Goal: Go to known website: Access a specific website the user already knows

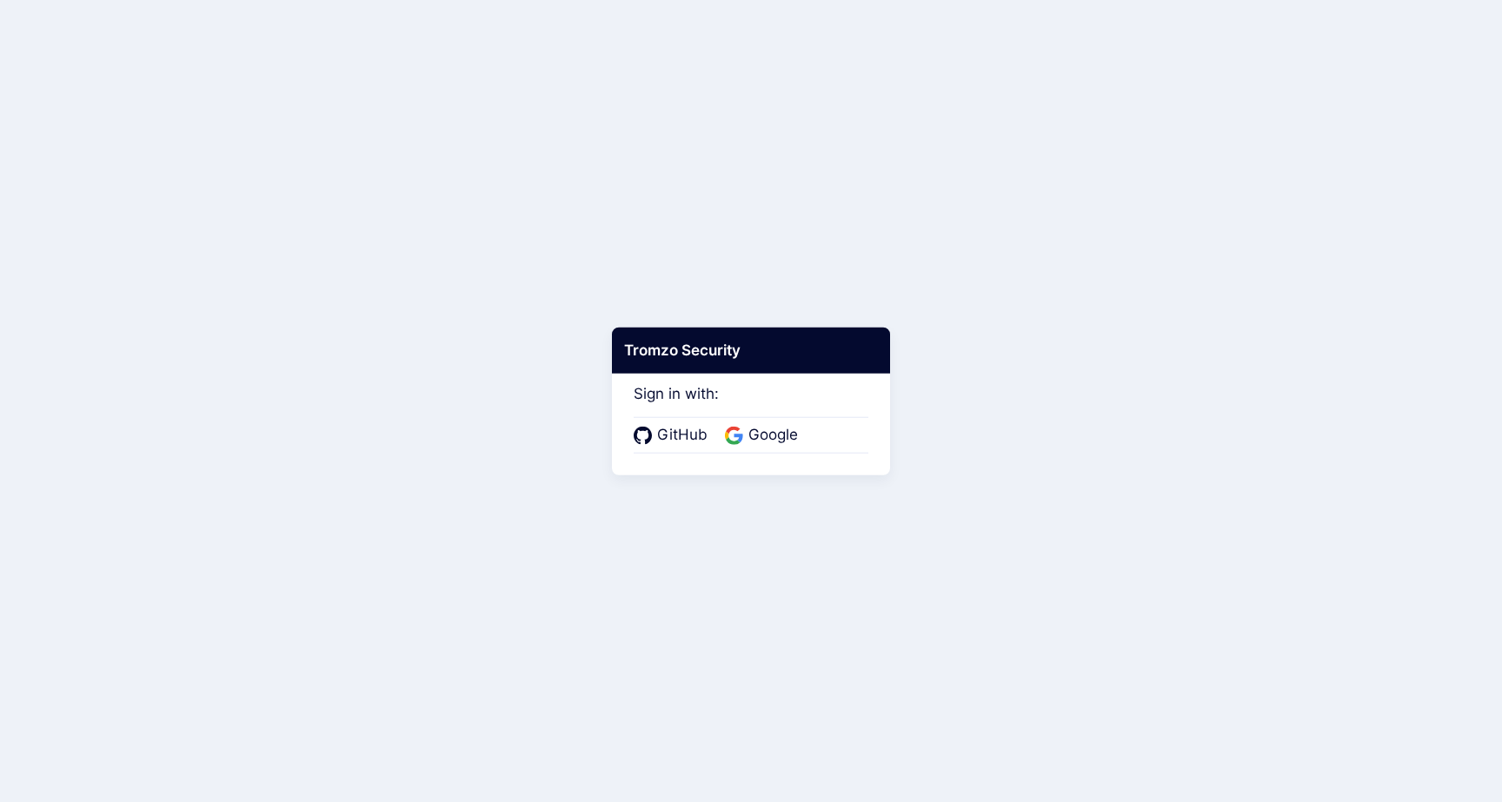
click at [759, 449] on div "GitHub Google" at bounding box center [751, 435] width 235 height 37
click at [767, 430] on span "Google" at bounding box center [773, 435] width 60 height 23
